Goal: Task Accomplishment & Management: Complete application form

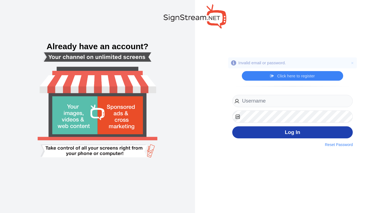
click at [336, 138] on div "Log In Reset Password" at bounding box center [292, 117] width 120 height 44
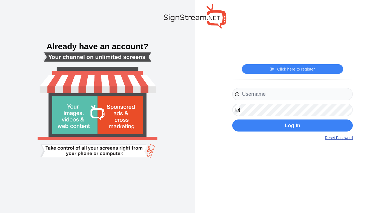
click at [335, 137] on link "Reset Password" at bounding box center [339, 138] width 28 height 6
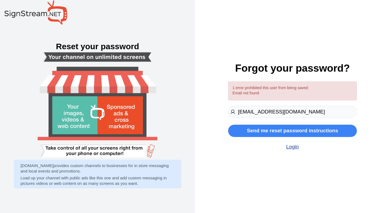
click at [293, 149] on link "Login" at bounding box center [292, 147] width 129 height 6
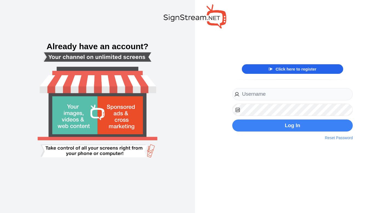
click at [290, 71] on link "Click here to register" at bounding box center [293, 69] width 48 height 5
type input "michaelkuykendall@yahoo.com"
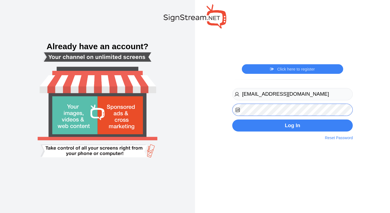
click at [292, 126] on button "Log In" at bounding box center [292, 126] width 120 height 12
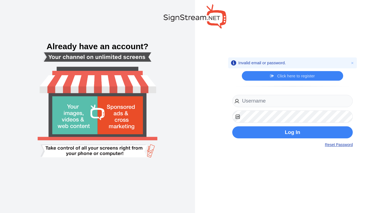
click at [333, 146] on link "Reset Password" at bounding box center [339, 145] width 28 height 6
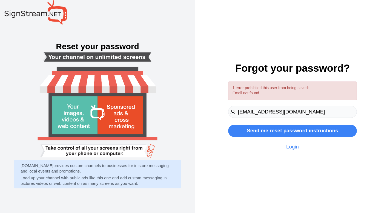
click at [282, 114] on input "michaelkuykendall@yahoo.com" at bounding box center [292, 112] width 129 height 12
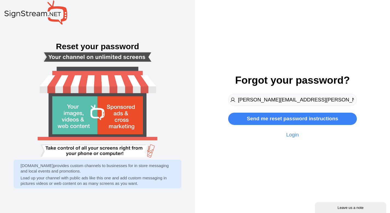
type input "michael.kuykendall@ectrocountyisd.org"
click at [292, 119] on button "Send me reset password instructions" at bounding box center [292, 119] width 129 height 12
click at [273, 97] on input "email" at bounding box center [292, 100] width 129 height 12
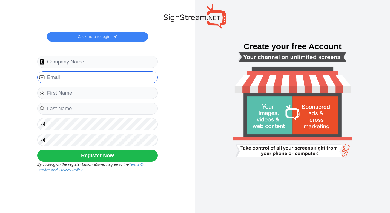
click at [107, 76] on input "email" at bounding box center [97, 77] width 120 height 12
type input "[PERSON_NAME][EMAIL_ADDRESS][PERSON_NAME][DOMAIN_NAME]"
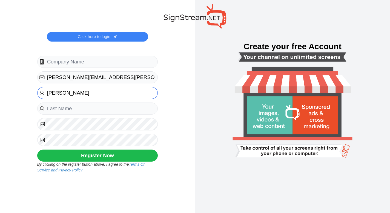
type input "[PERSON_NAME]"
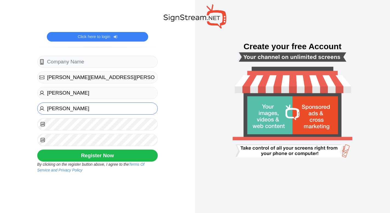
type input "[PERSON_NAME]"
click at [97, 156] on button "Register Now" at bounding box center [97, 156] width 120 height 12
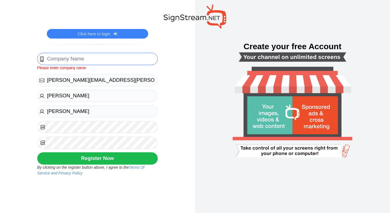
click at [105, 53] on input "text" at bounding box center [97, 59] width 120 height 12
type input "Wilson and Young"
click at [97, 159] on button "Register Now" at bounding box center [97, 158] width 120 height 12
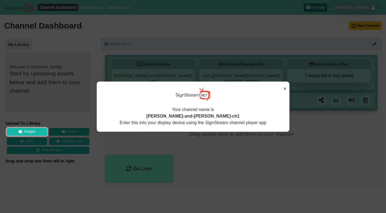
click at [284, 89] on button "×" at bounding box center [284, 89] width 3 height 8
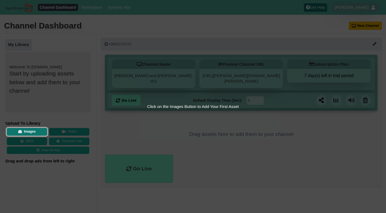
click at [44, 128] on button "Images" at bounding box center [27, 132] width 40 height 8
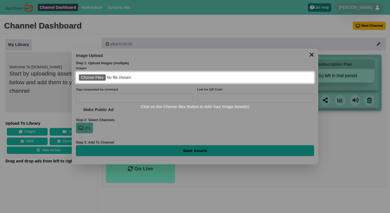
click at [98, 77] on input "file" at bounding box center [195, 77] width 238 height 11
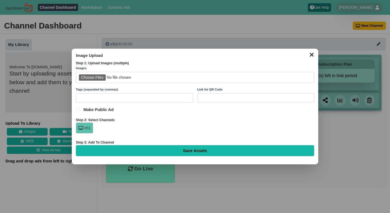
click at [310, 56] on button "✕" at bounding box center [311, 54] width 11 height 8
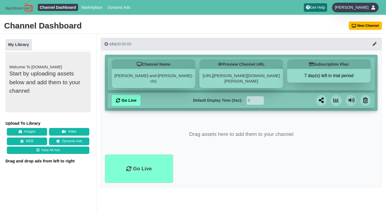
click at [366, 9] on span "[PERSON_NAME]" at bounding box center [352, 7] width 34 height 5
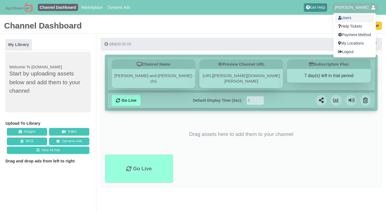
click at [362, 15] on link "Users" at bounding box center [354, 18] width 38 height 8
click at [357, 19] on link "Users" at bounding box center [354, 18] width 38 height 8
